Goal: Find specific page/section: Find specific page/section

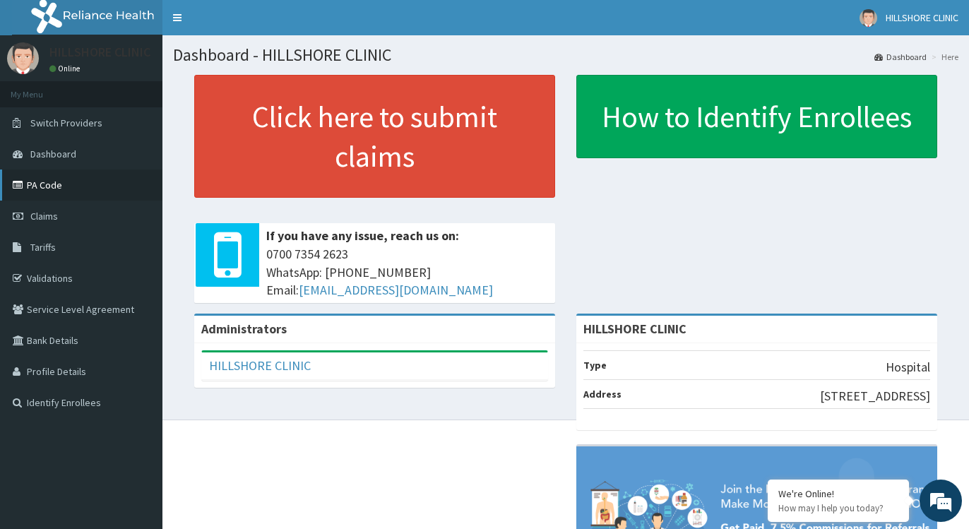
click at [38, 181] on link "PA Code" at bounding box center [81, 184] width 162 height 31
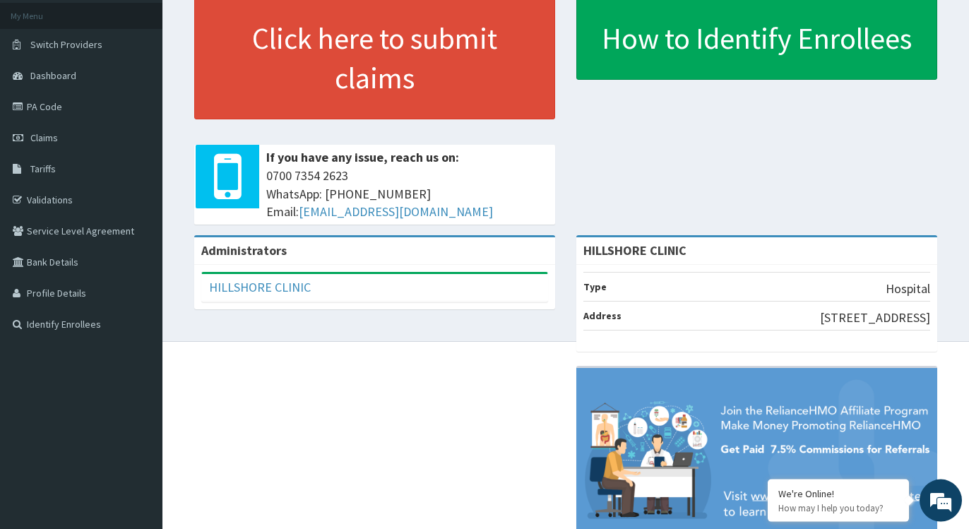
scroll to position [144, 0]
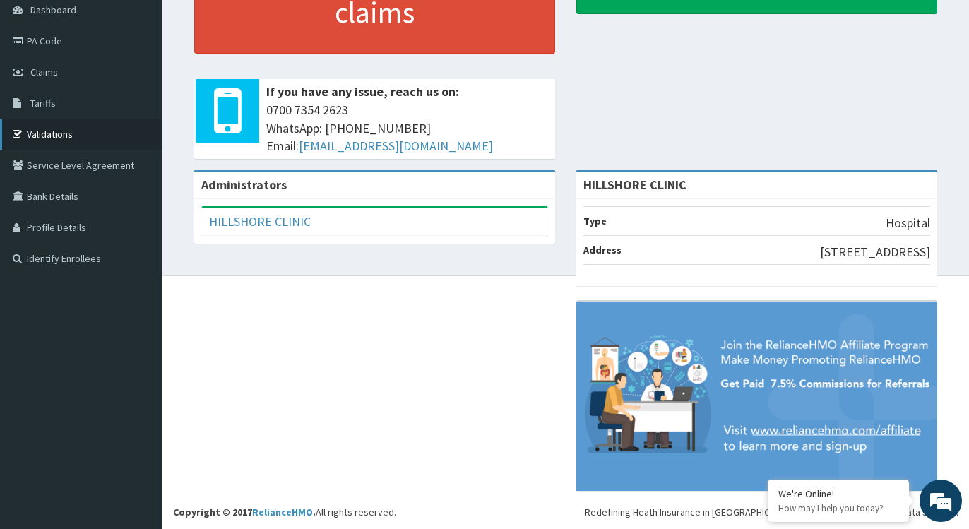
click at [64, 135] on link "Validations" at bounding box center [81, 134] width 162 height 31
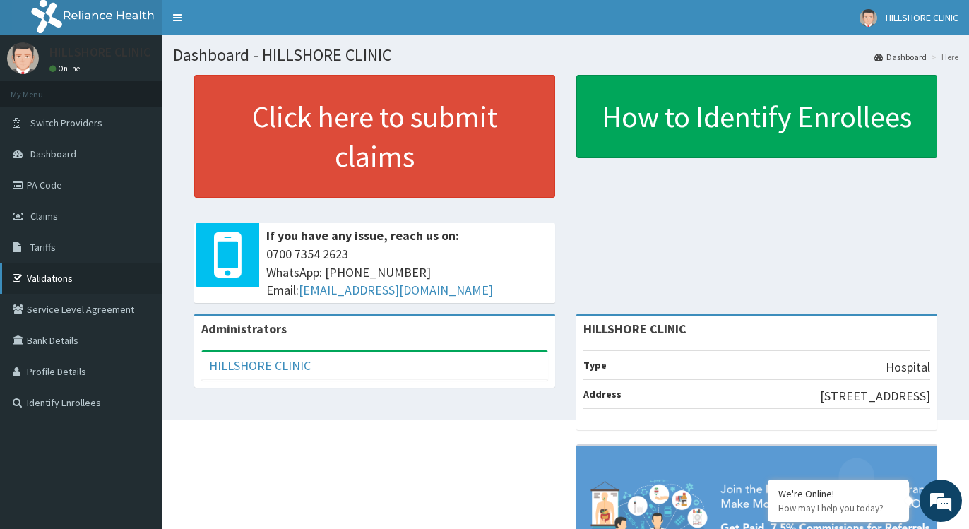
click at [49, 285] on link "Validations" at bounding box center [81, 278] width 162 height 31
